Goal: Information Seeking & Learning: Learn about a topic

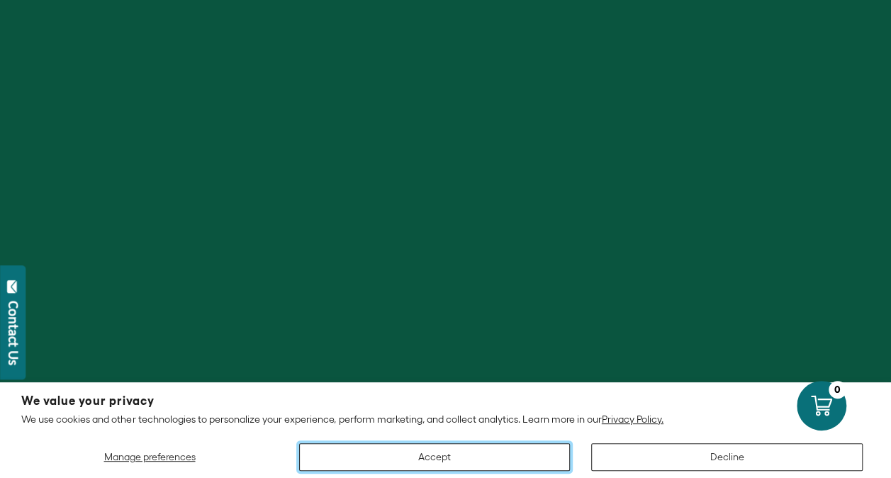
click at [465, 448] on button "Accept" at bounding box center [434, 457] width 271 height 28
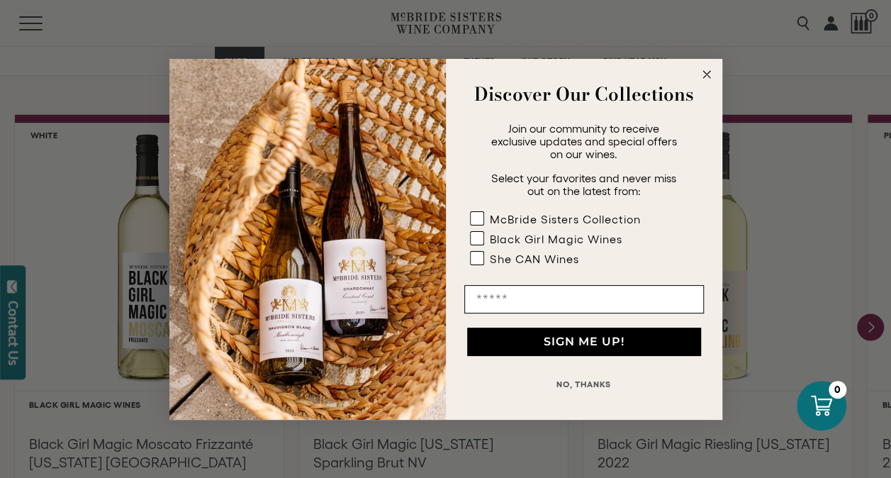
scroll to position [1205, 0]
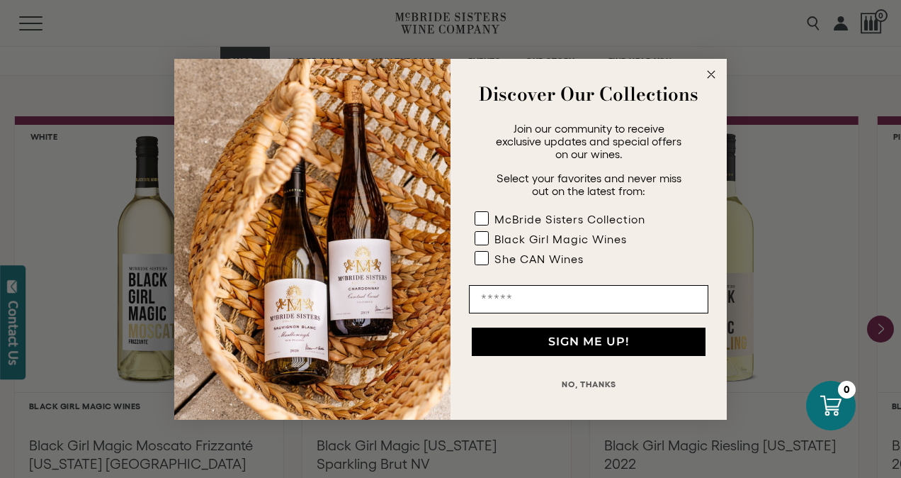
click at [708, 71] on icon "Close dialog" at bounding box center [711, 74] width 7 height 7
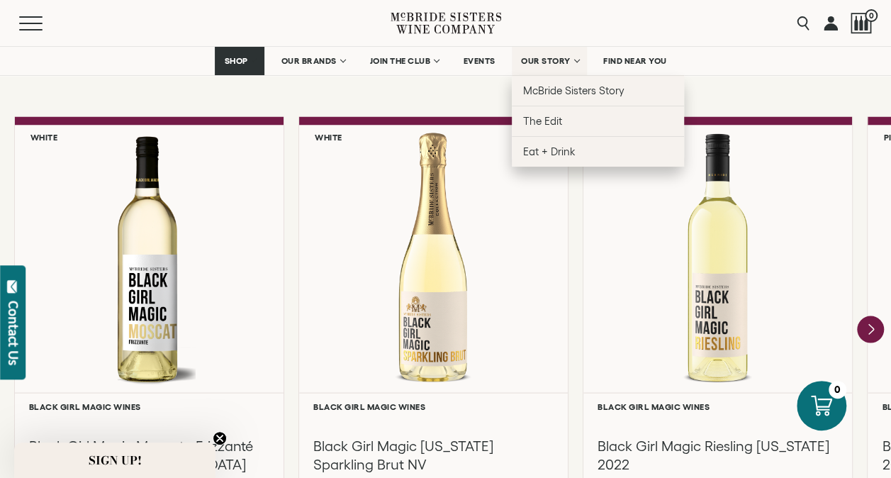
click at [550, 65] on span "OUR STORY" at bounding box center [546, 61] width 50 height 10
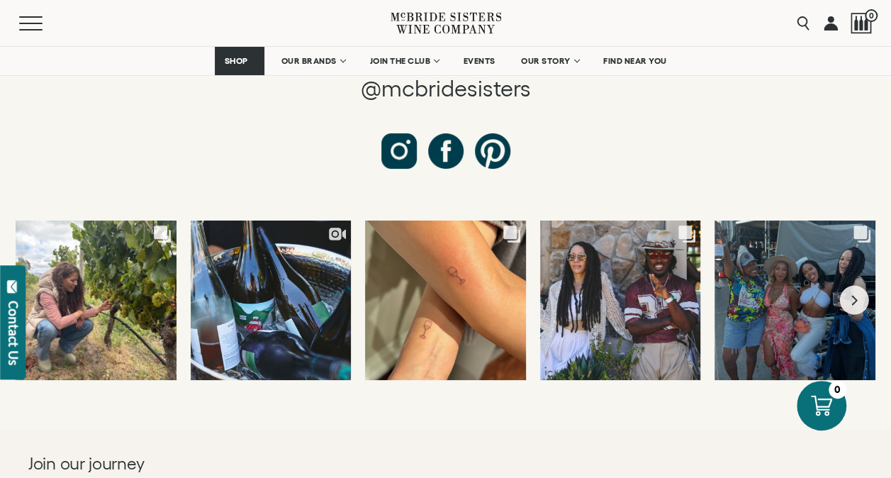
scroll to position [5389, 0]
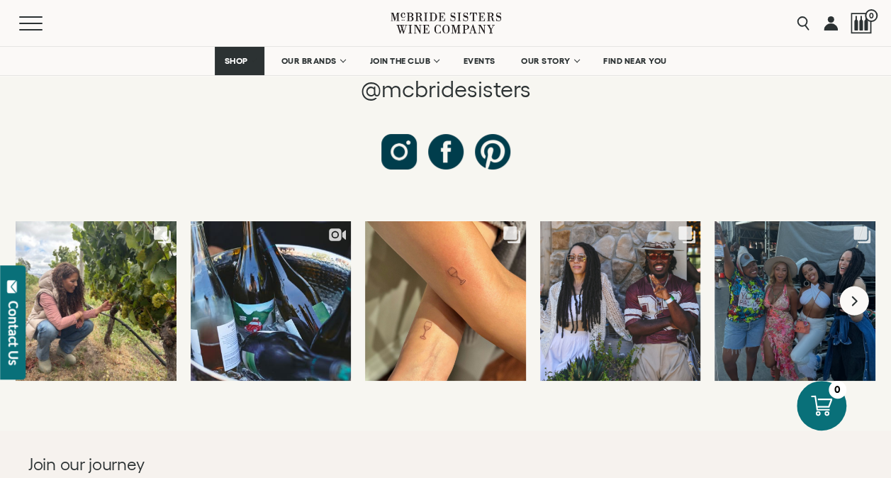
click at [850, 295] on icon "Next slide" at bounding box center [854, 300] width 9 height 11
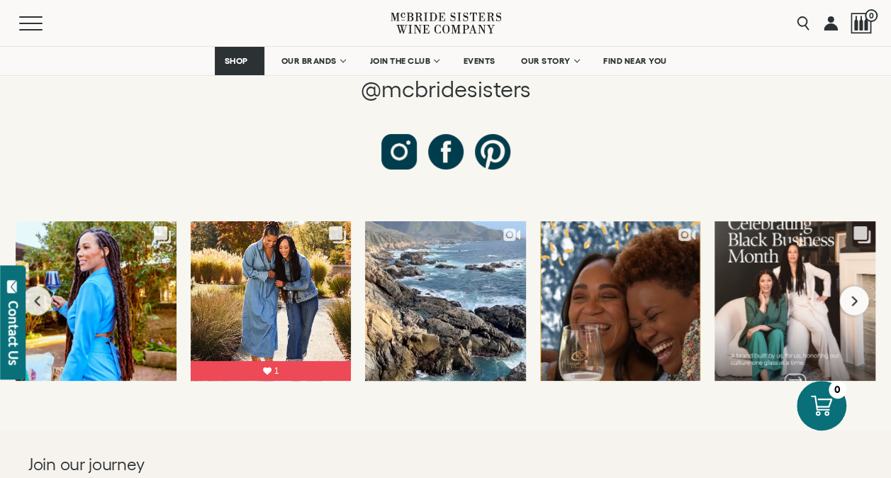
click at [850, 295] on icon "Next slide" at bounding box center [854, 300] width 9 height 11
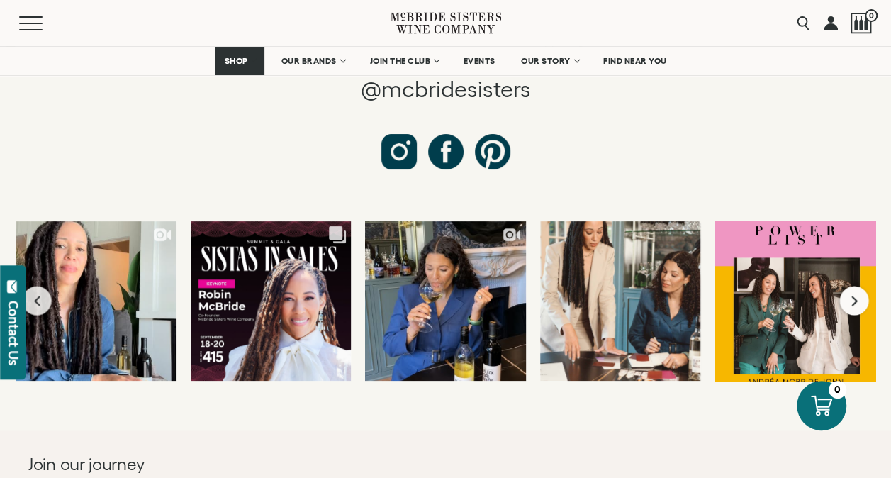
click at [850, 295] on icon "Next slide" at bounding box center [854, 300] width 9 height 11
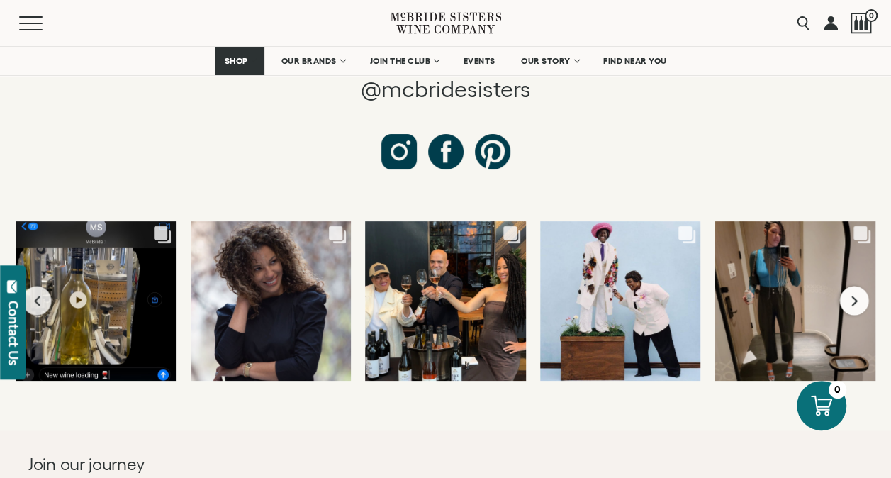
click at [850, 295] on icon "Next slide" at bounding box center [854, 300] width 9 height 11
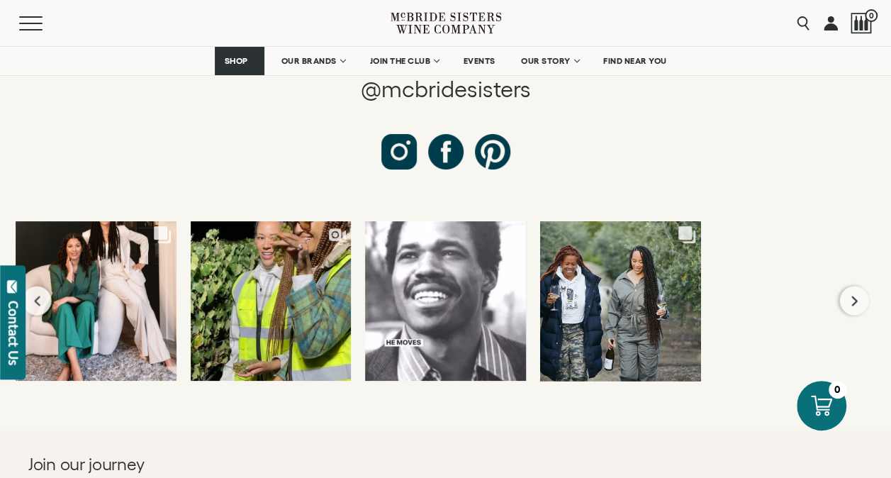
click at [850, 295] on icon "Next slide" at bounding box center [854, 300] width 9 height 11
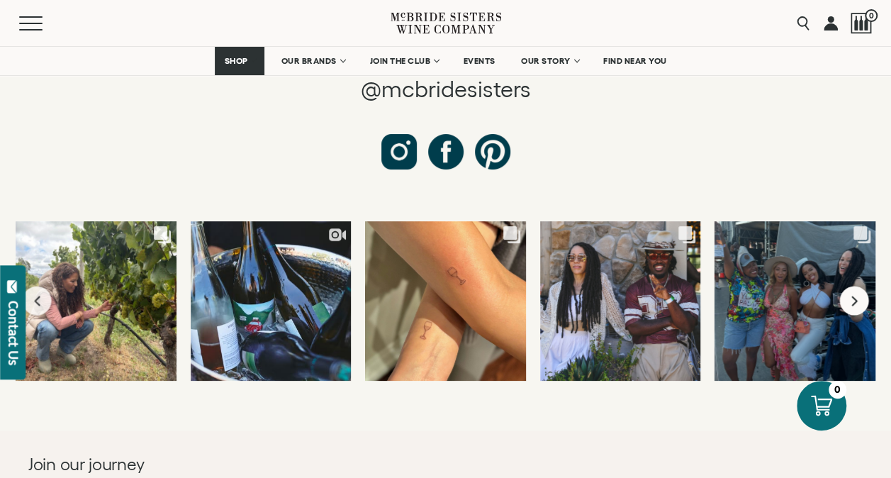
click at [850, 295] on icon "Next slide" at bounding box center [854, 300] width 9 height 11
